Goal: Task Accomplishment & Management: Manage account settings

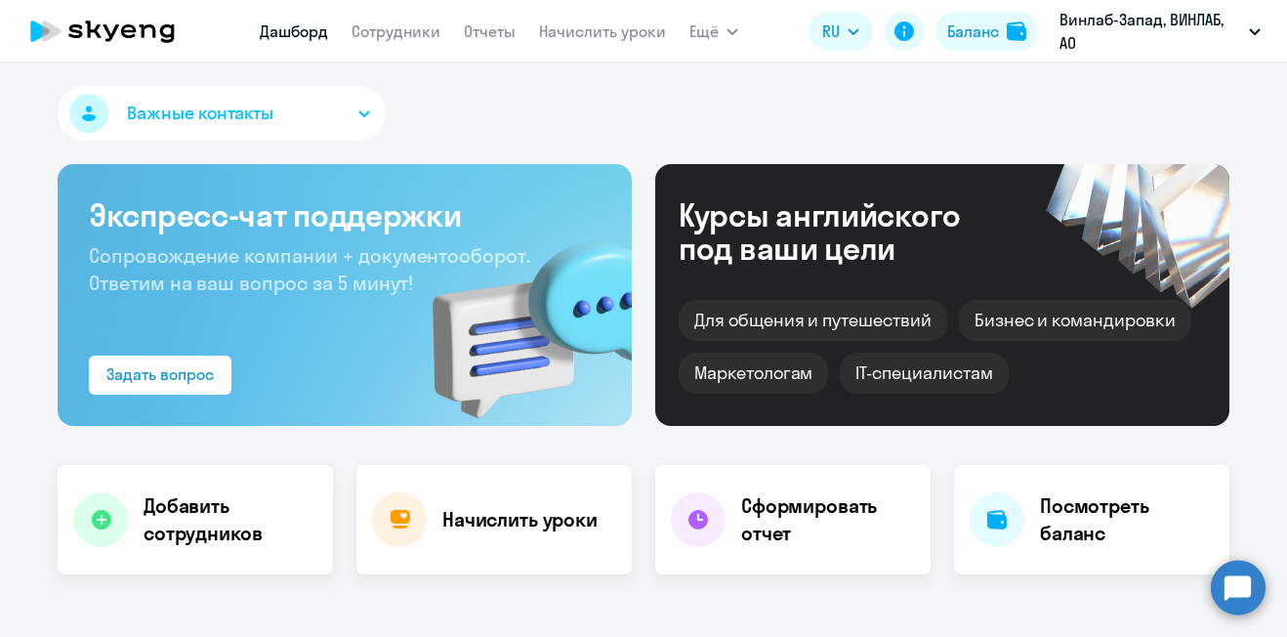
select select "30"
click at [567, 34] on link "Начислить уроки" at bounding box center [602, 31] width 127 height 20
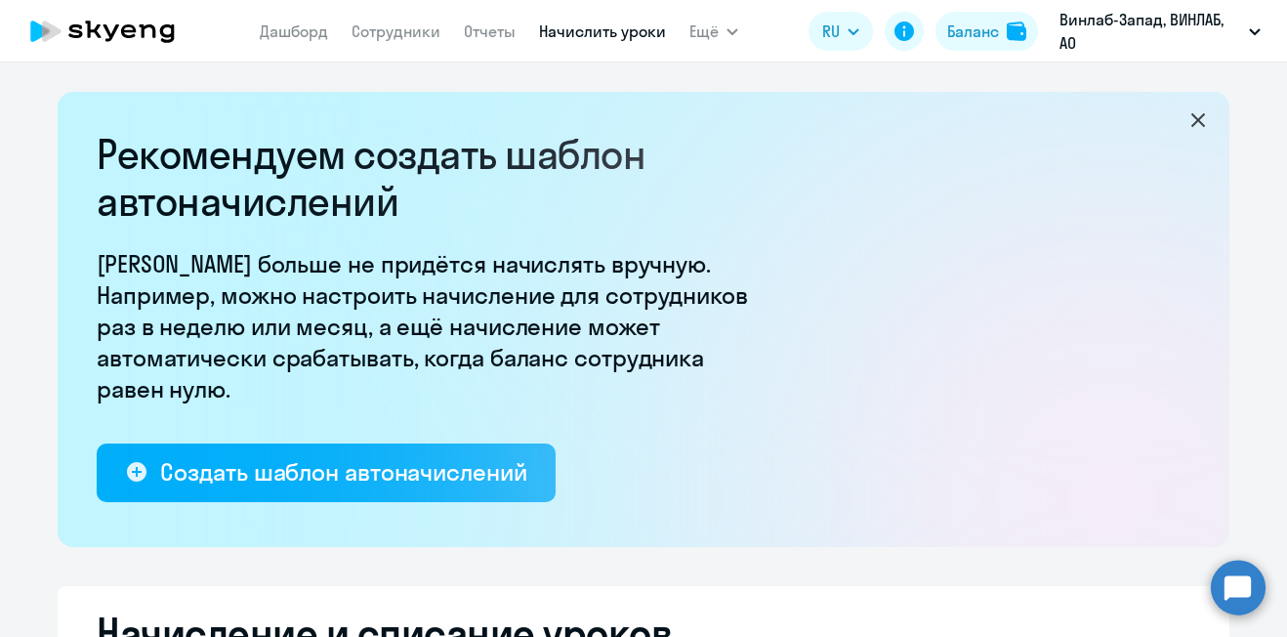
select select "10"
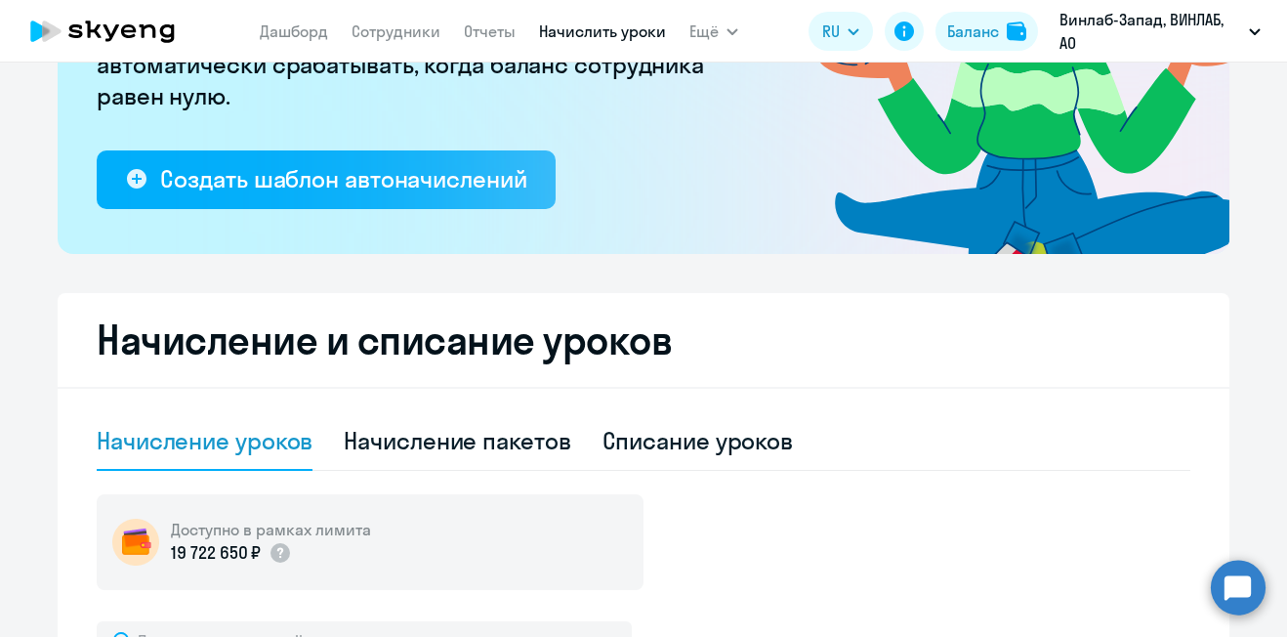
scroll to position [683, 0]
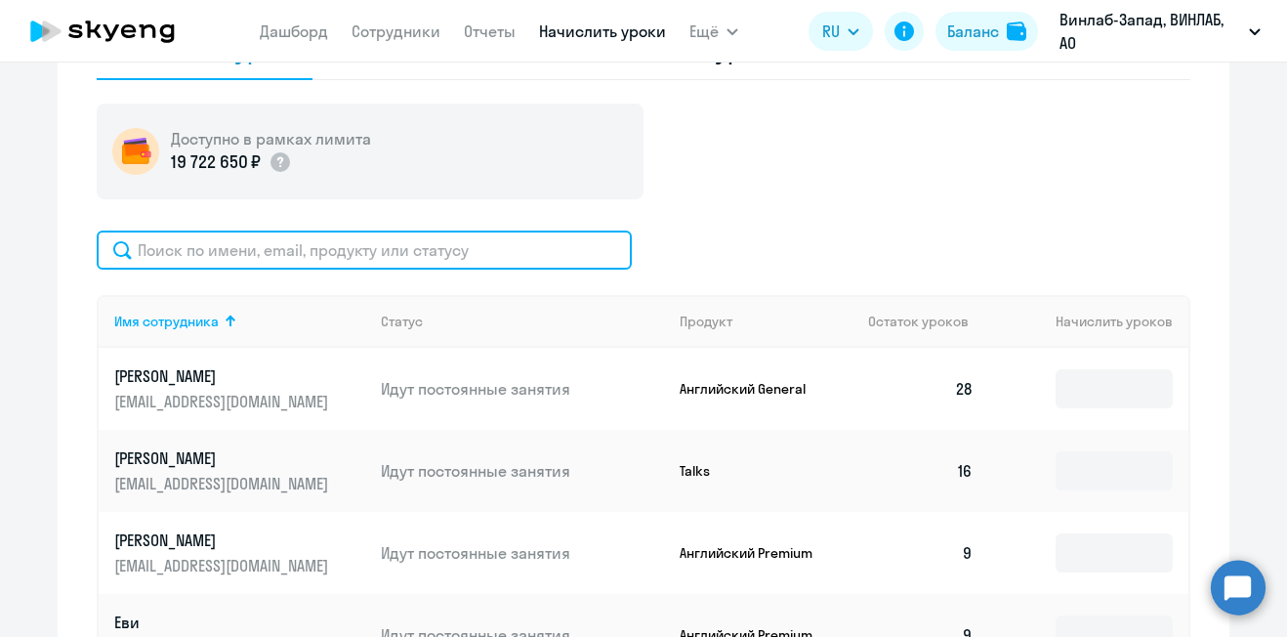
click at [269, 251] on input "text" at bounding box center [364, 249] width 535 height 39
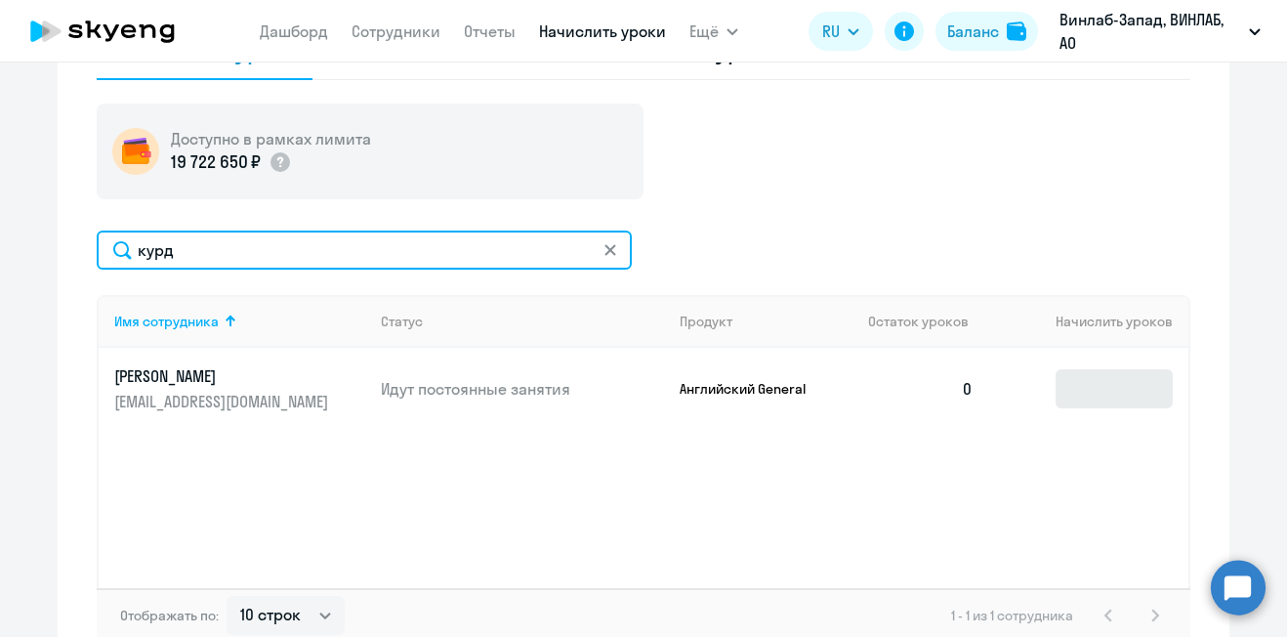
type input "курд"
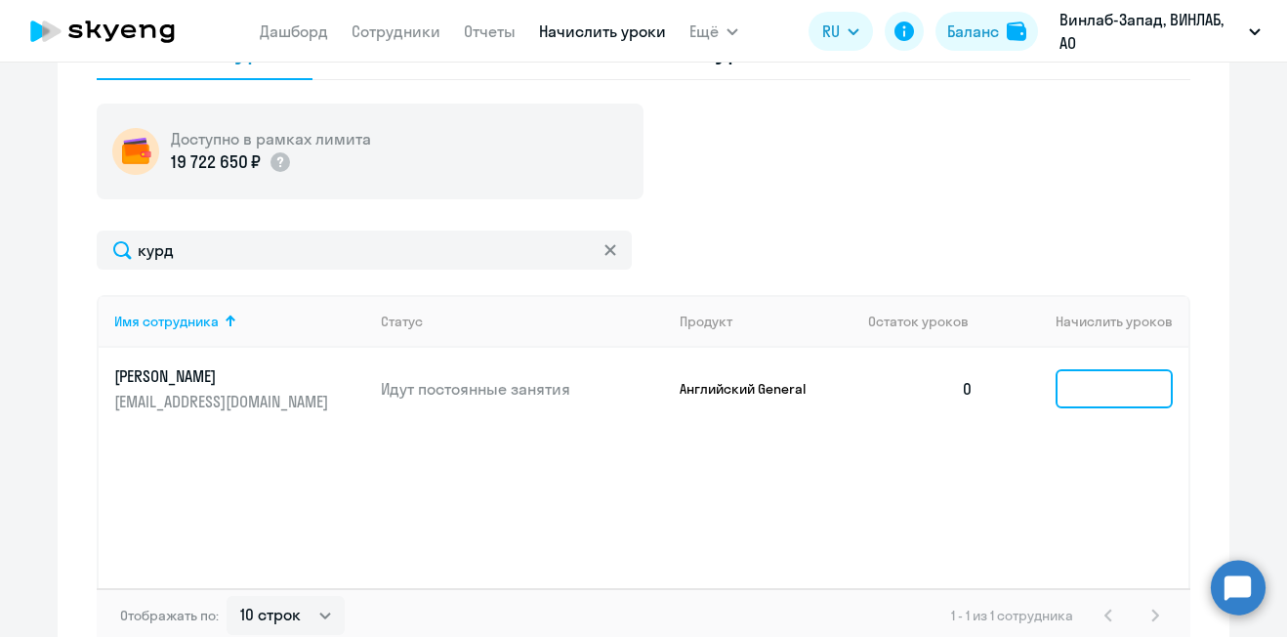
click at [1064, 389] on input at bounding box center [1113, 388] width 117 height 39
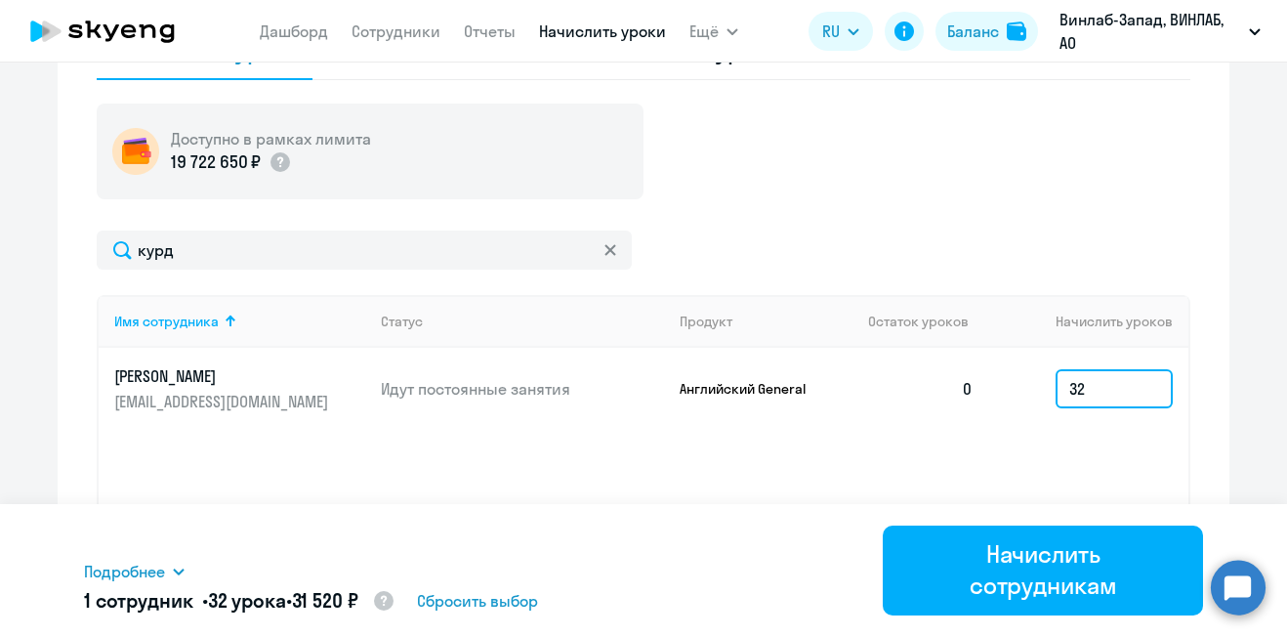
type input "32"
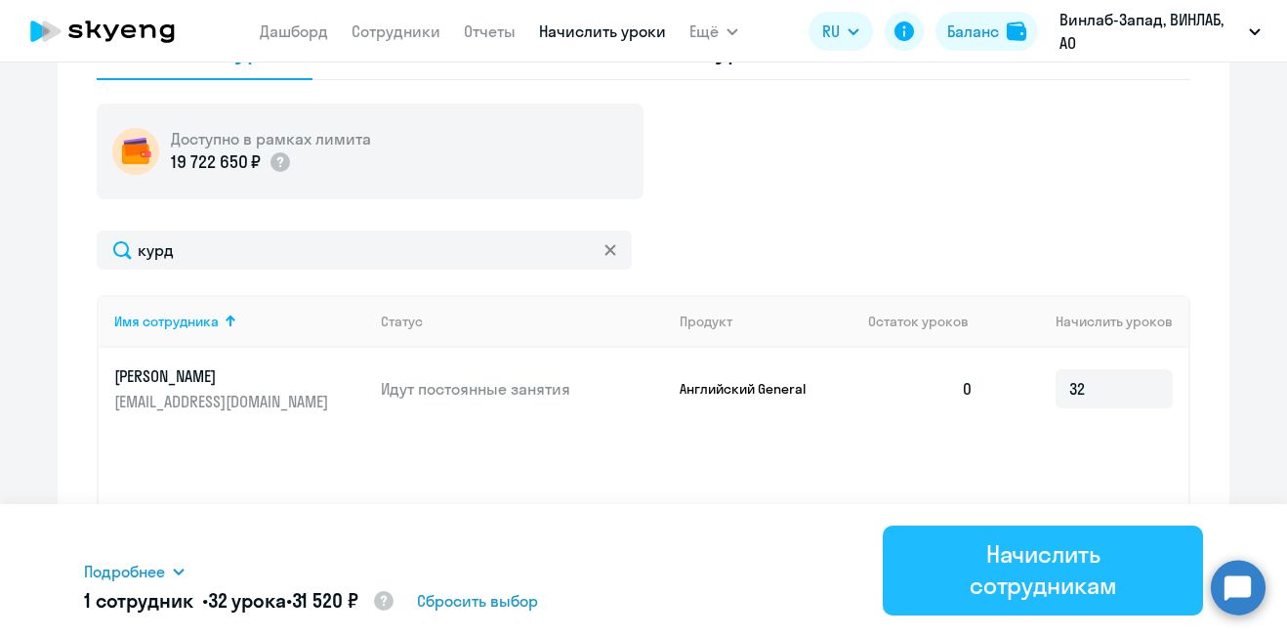
click at [981, 550] on div "Начислить сотрудникам" at bounding box center [1043, 569] width 266 height 62
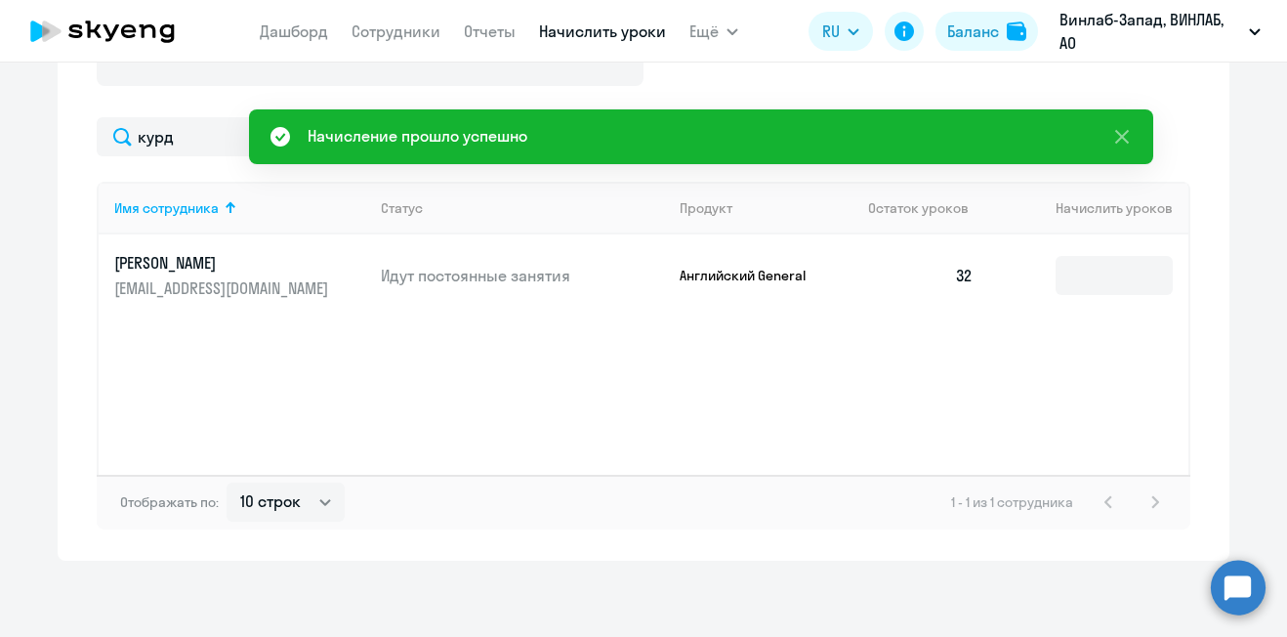
scroll to position [799, 0]
click at [282, 289] on p "[EMAIL_ADDRESS][DOMAIN_NAME]" at bounding box center [223, 285] width 219 height 21
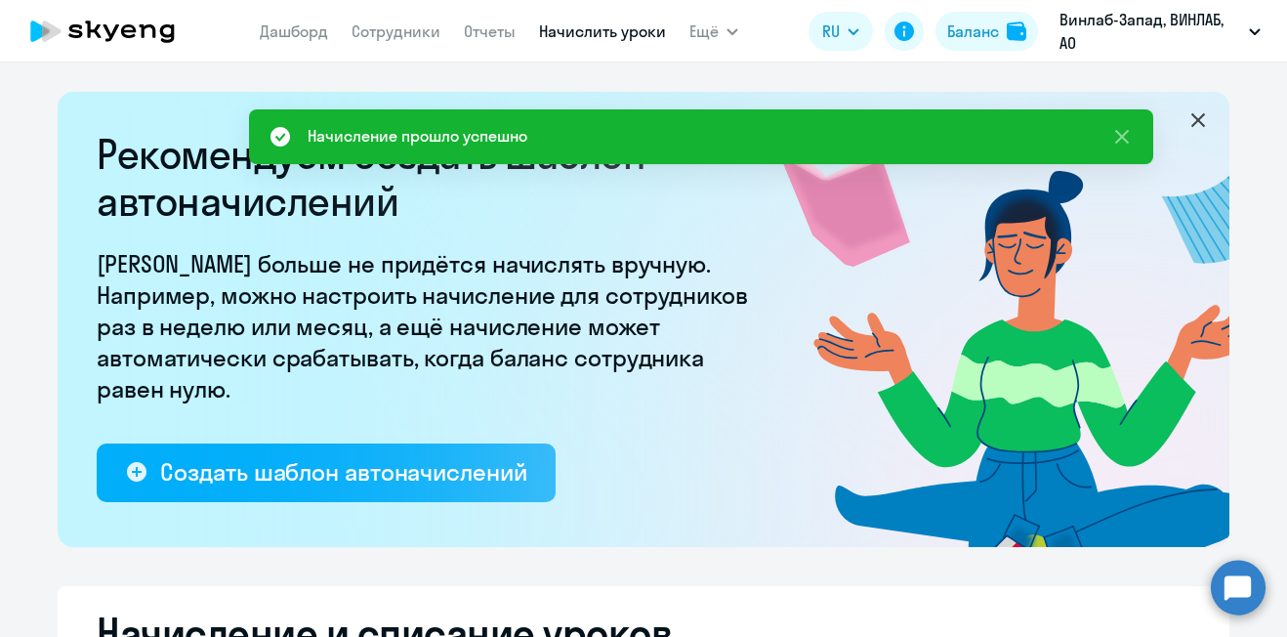
select select "english"
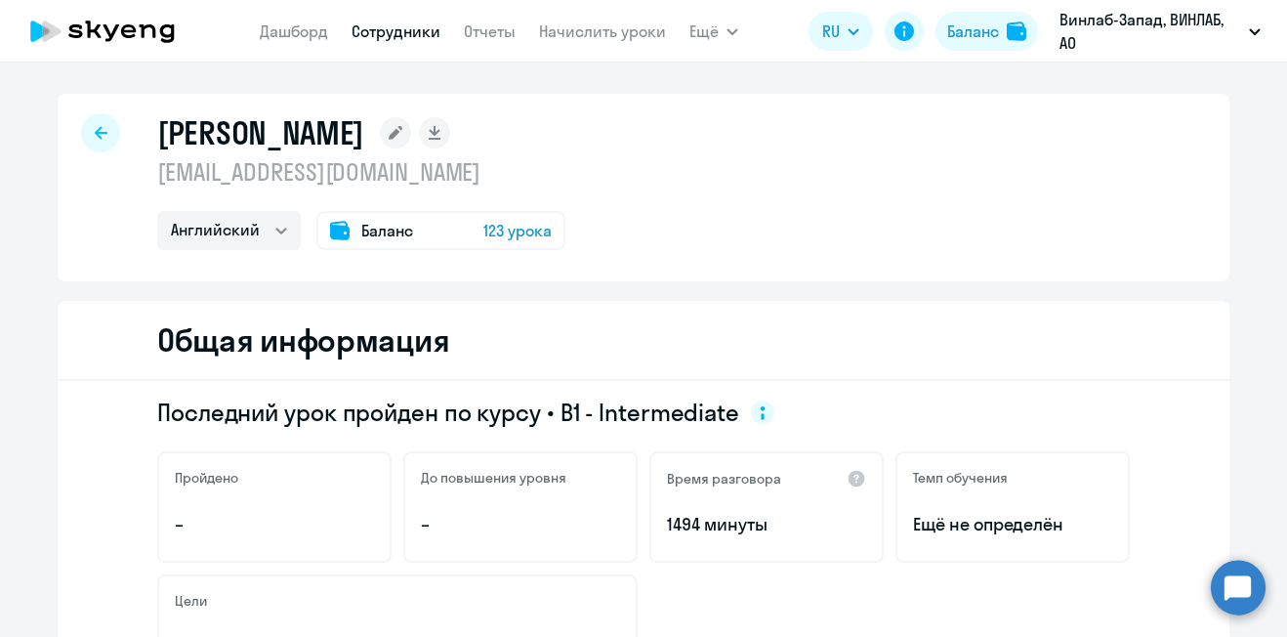
click at [120, 36] on icon at bounding box center [103, 31] width 172 height 49
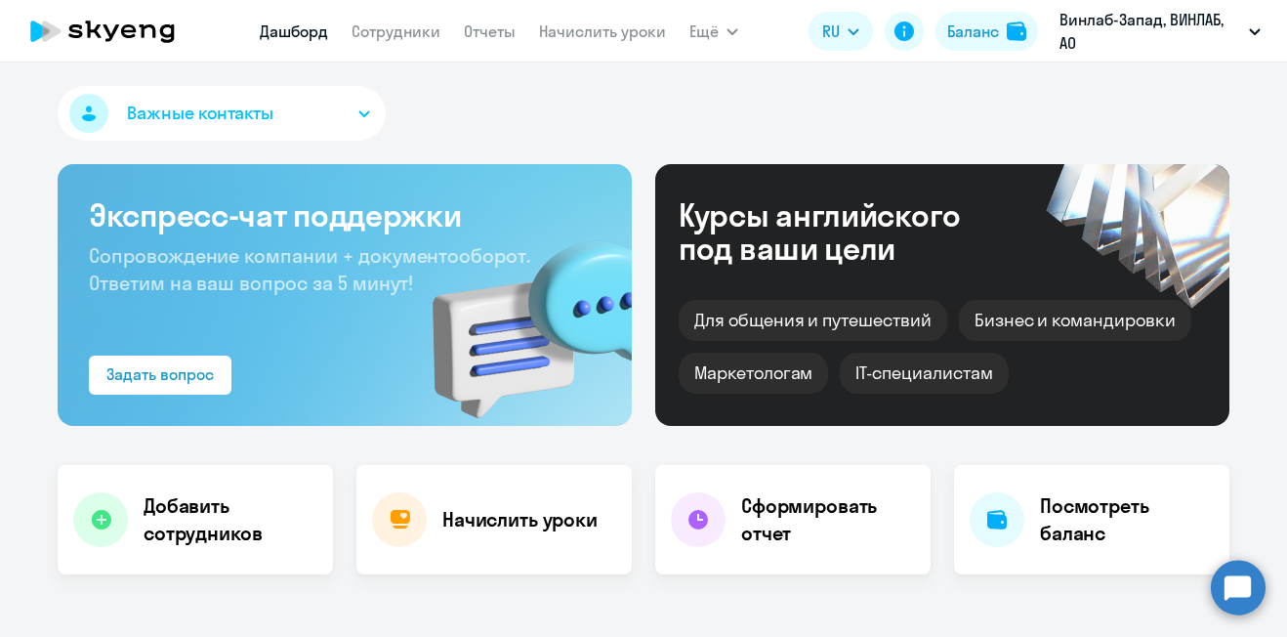
select select "30"
click at [1254, 37] on button "Винлаб-Запад, ВИНЛАБ, АО" at bounding box center [1160, 31] width 221 height 47
click at [702, 30] on span "Ещё" at bounding box center [703, 31] width 29 height 23
